Goal: Information Seeking & Learning: Learn about a topic

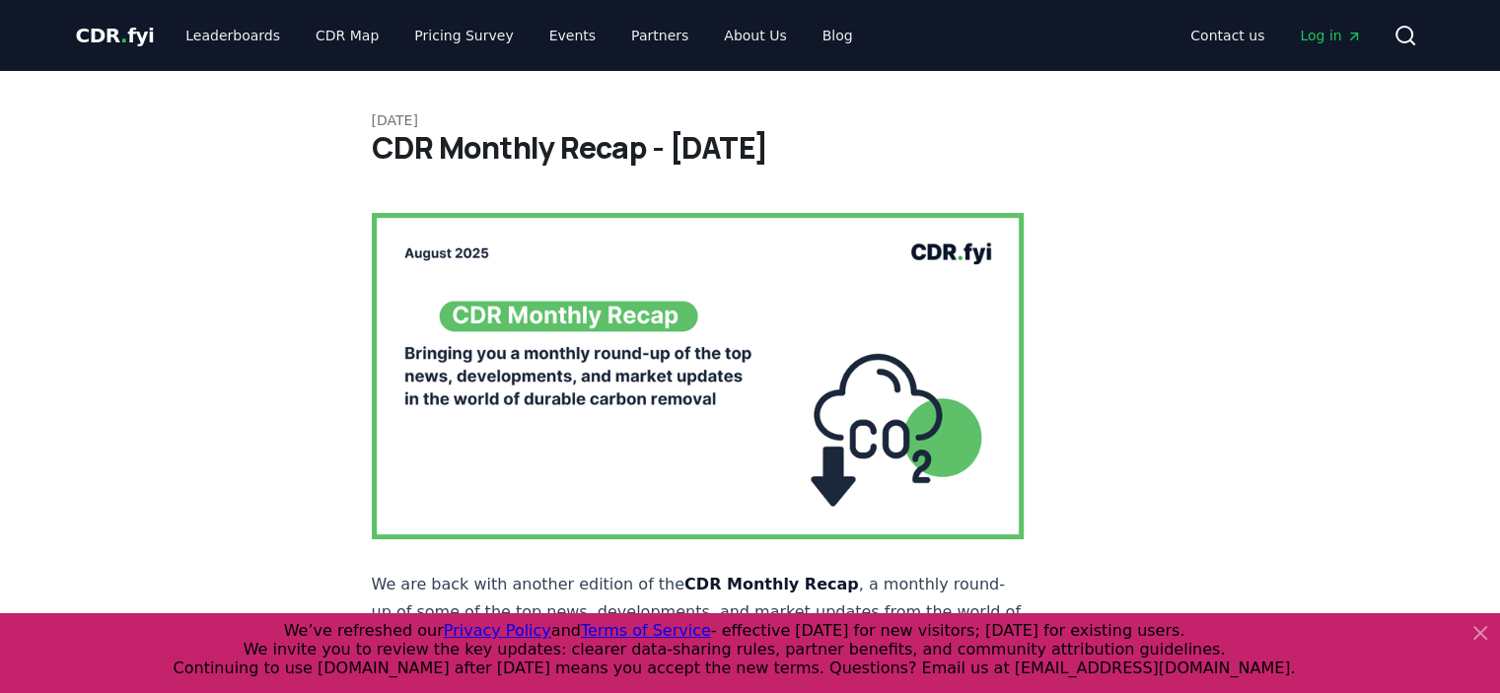
click at [904, 143] on h1 "CDR Monthly Recap - [DATE]" at bounding box center [750, 148] width 757 height 36
click at [807, 38] on link "Blog" at bounding box center [838, 36] width 62 height 36
click at [807, 42] on link "Blog" at bounding box center [838, 36] width 62 height 36
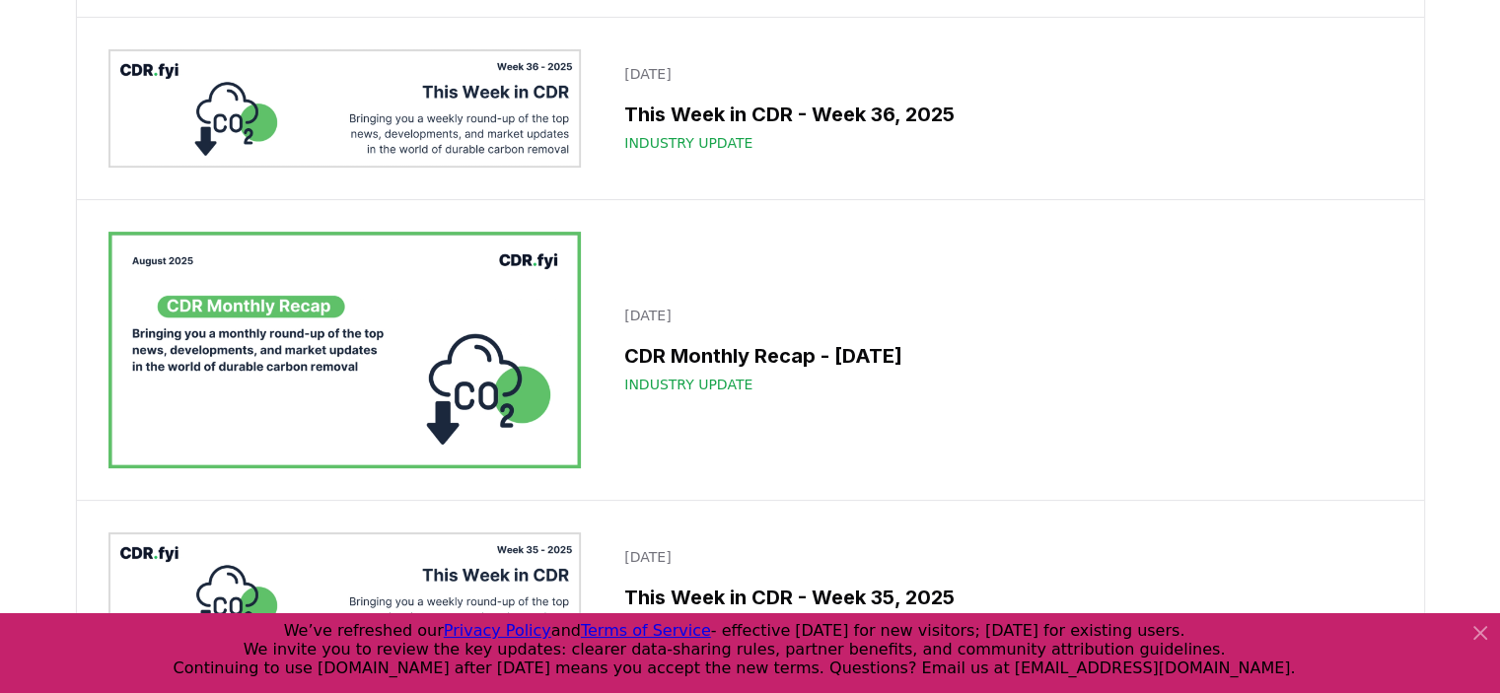
scroll to position [690, 0]
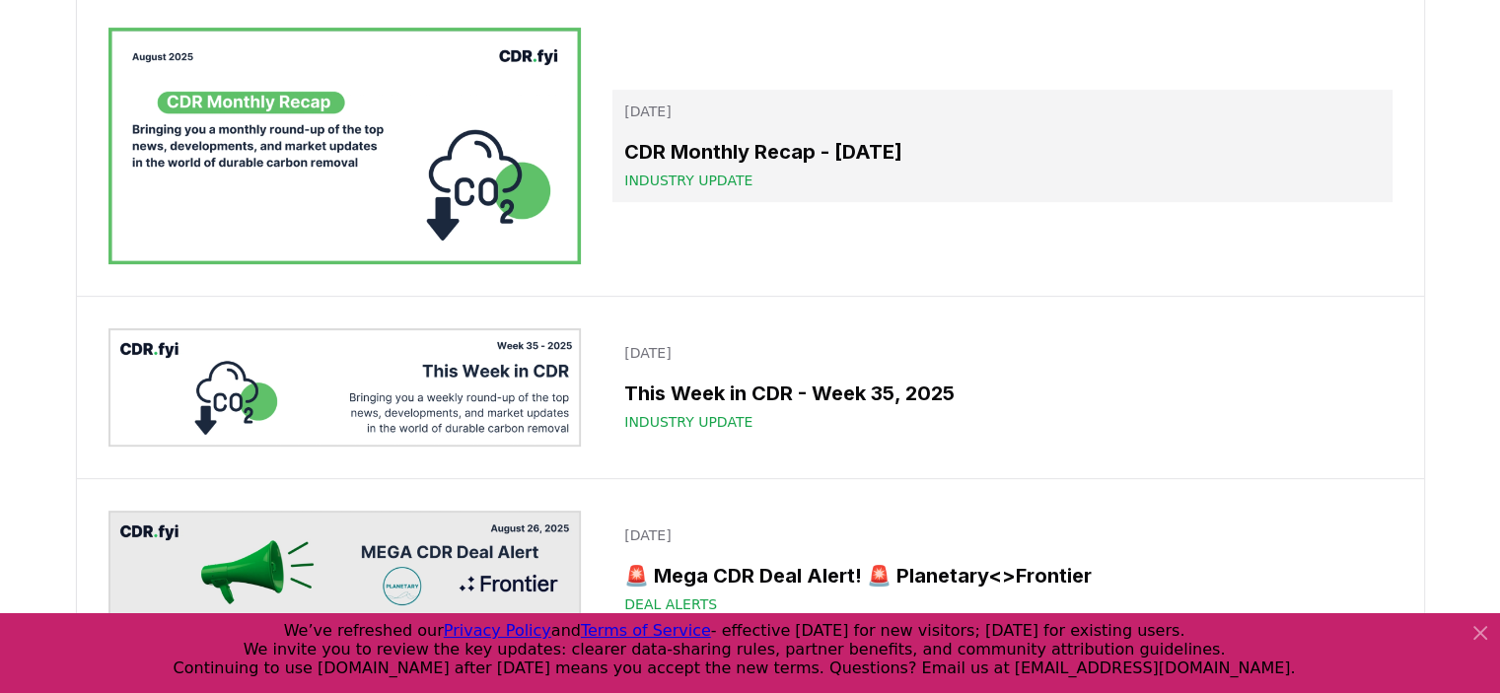
click at [806, 202] on link "[DATE] CDR Monthly Recap - [DATE] Industry Update" at bounding box center [1001, 146] width 779 height 112
